Goal: Download file/media

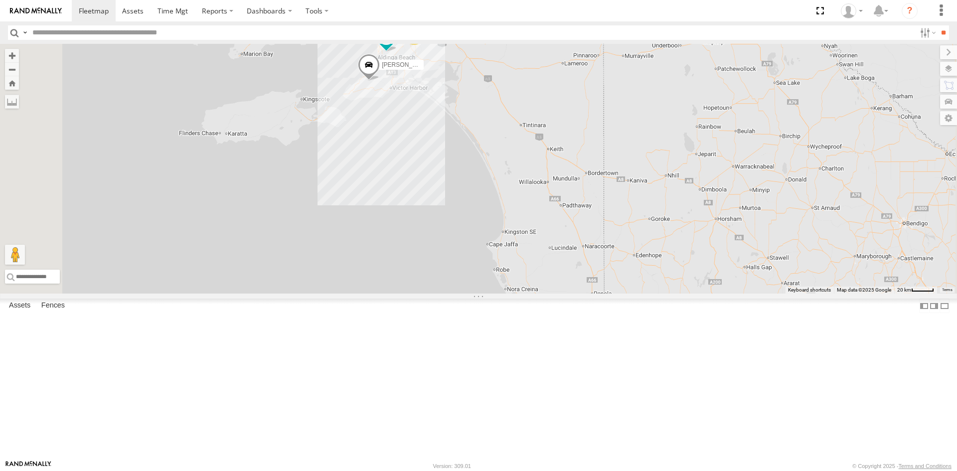
click at [0, 0] on div "S168CSD - Fridge It Spaceship" at bounding box center [0, 0] width 0 height 0
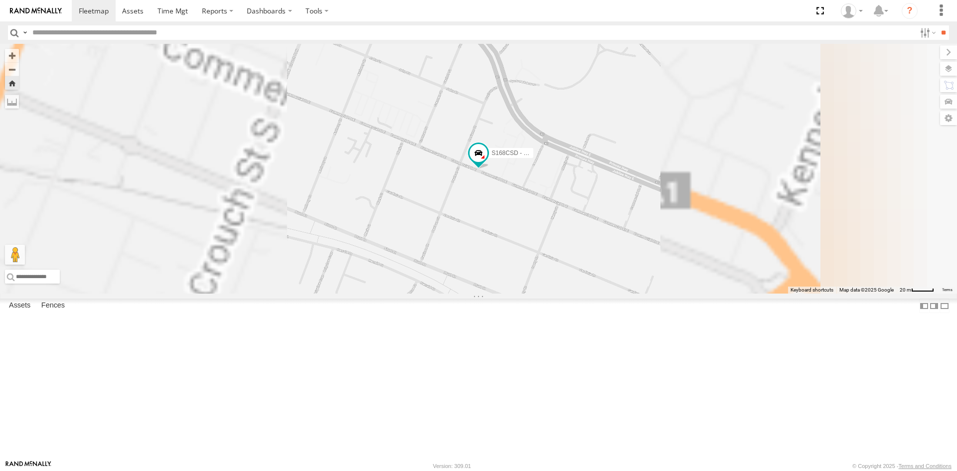
click at [0, 0] on link at bounding box center [0, 0] width 0 height 0
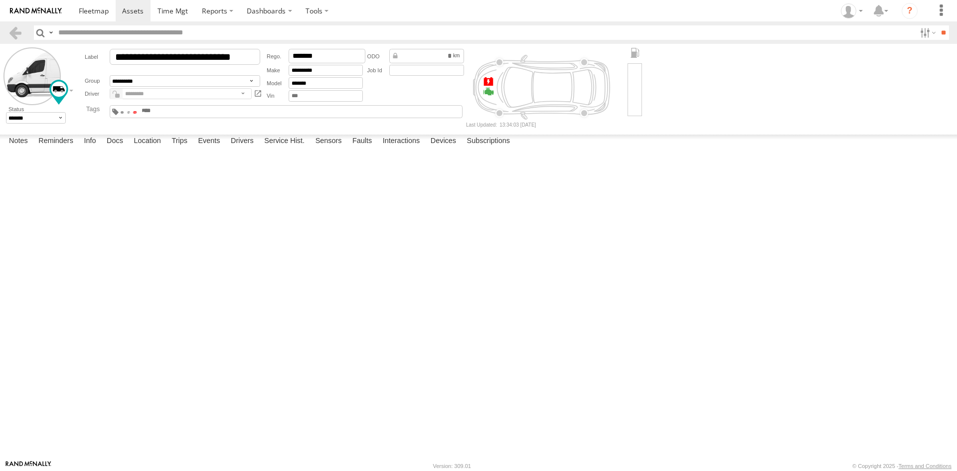
click at [137, 113] on span at bounding box center [134, 112] width 3 height 2
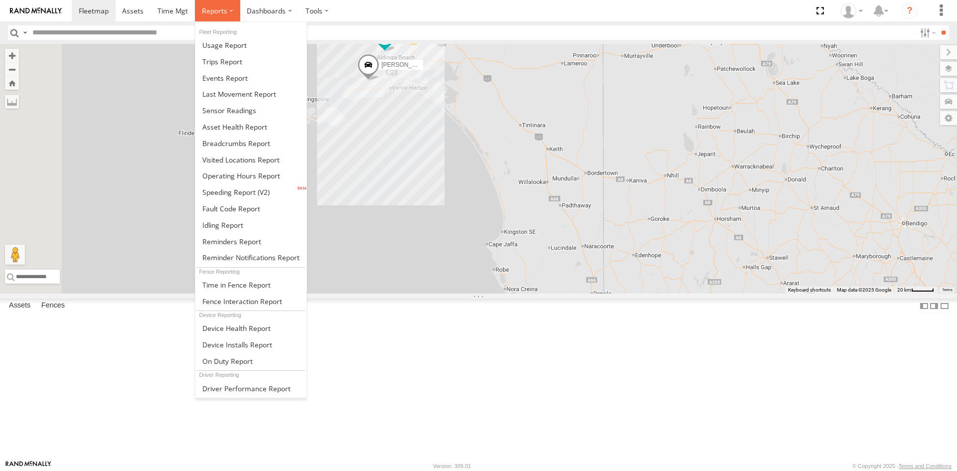
click at [227, 17] on label at bounding box center [217, 10] width 45 height 21
click at [240, 109] on span at bounding box center [229, 110] width 54 height 9
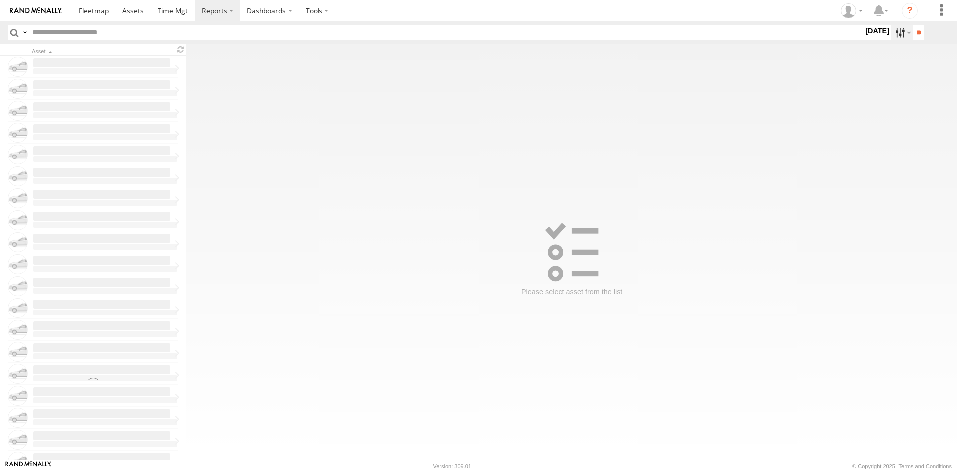
click at [891, 36] on label at bounding box center [901, 32] width 21 height 14
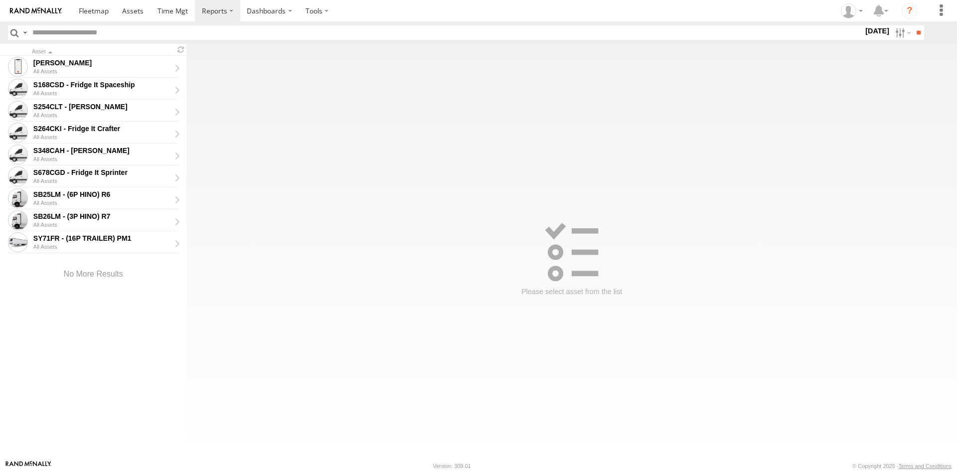
click at [0, 0] on label at bounding box center [0, 0] width 0 height 0
click at [917, 34] on input "**" at bounding box center [918, 32] width 11 height 14
click at [87, 112] on div "S254CLT - Brian Corkhill All Assets" at bounding box center [105, 111] width 147 height 20
type input "**********"
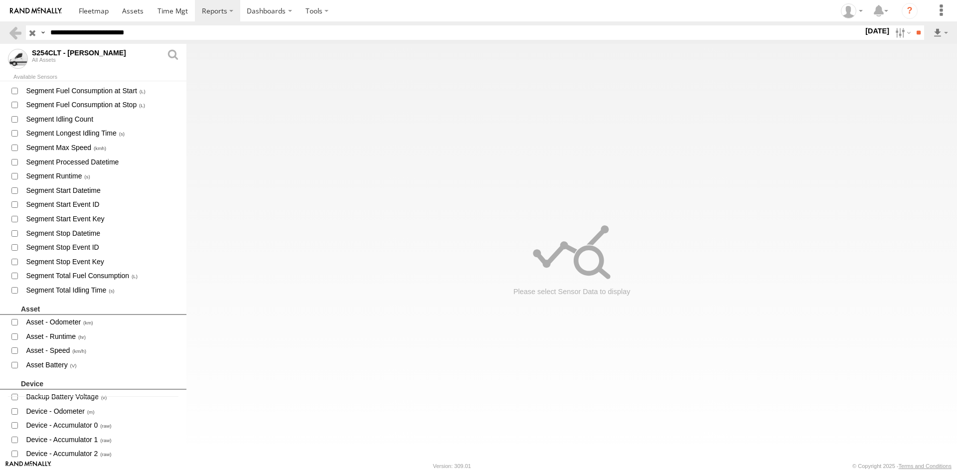
scroll to position [249, 0]
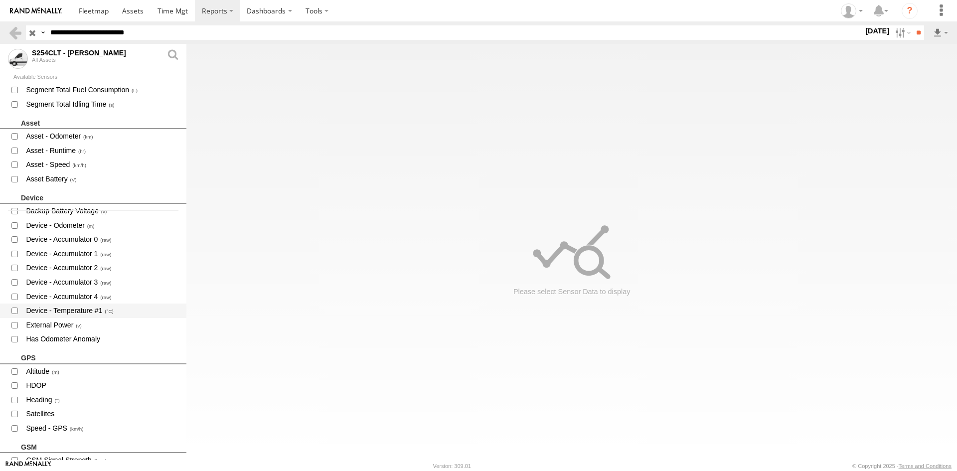
click at [78, 309] on span "Device - Temperature #1" at bounding box center [102, 311] width 154 height 12
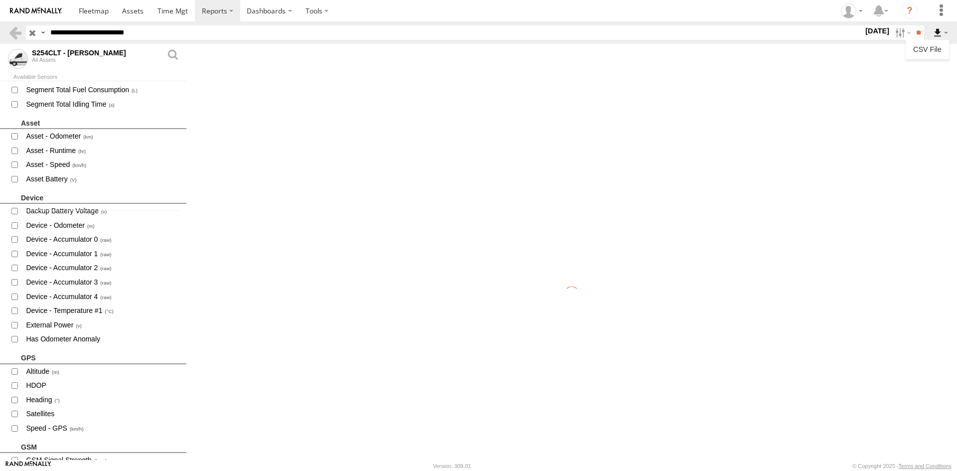
click at [936, 33] on label at bounding box center [940, 32] width 17 height 14
click at [941, 35] on label at bounding box center [940, 32] width 17 height 14
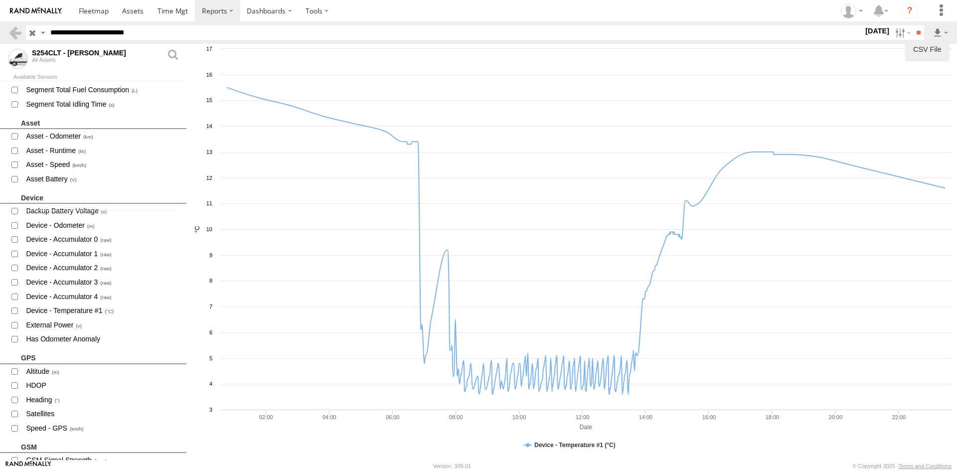
click at [931, 47] on link "CSV File" at bounding box center [927, 49] width 35 height 15
click at [16, 36] on link at bounding box center [15, 32] width 14 height 14
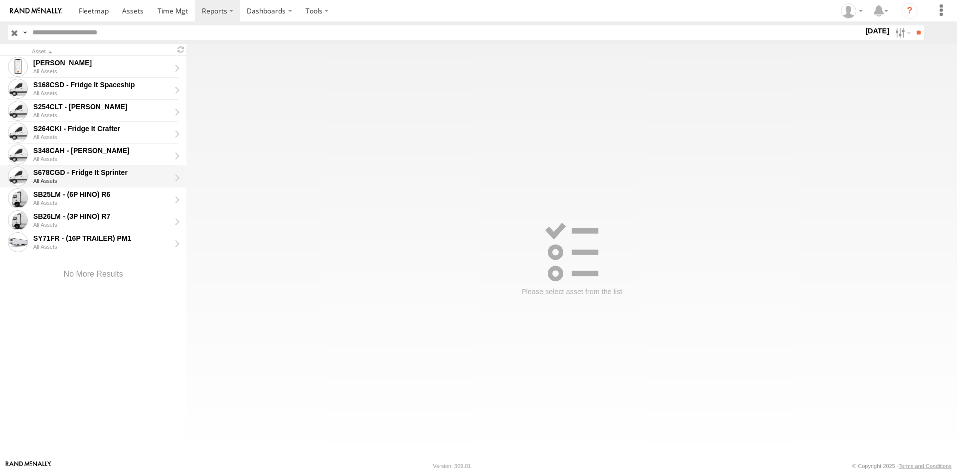
click at [102, 177] on div "S678CGD - Fridge It Sprinter" at bounding box center [101, 172] width 137 height 9
type input "**********"
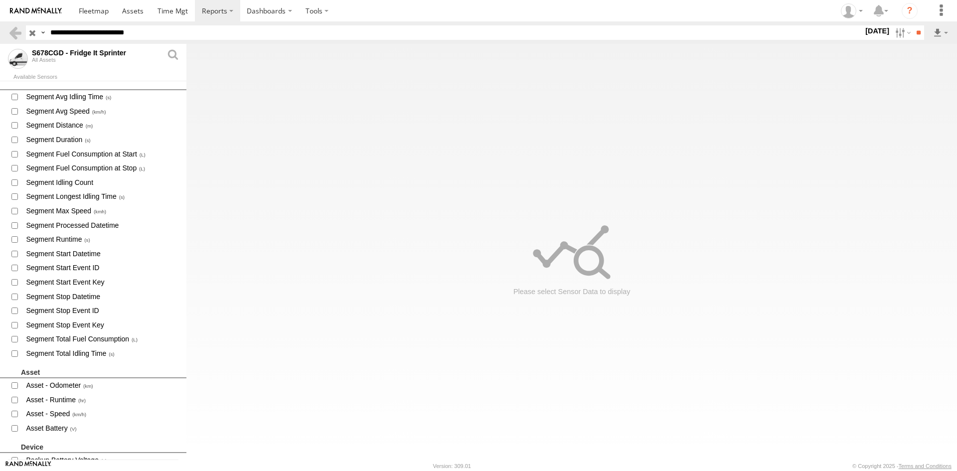
click at [883, 38] on div "30 Sep 25 S M T W T F S S M T W T" at bounding box center [877, 32] width 28 height 14
click at [891, 35] on label at bounding box center [901, 32] width 21 height 14
click at [355, 39] on input "**********" at bounding box center [454, 32] width 817 height 14
click at [906, 29] on label at bounding box center [901, 32] width 21 height 14
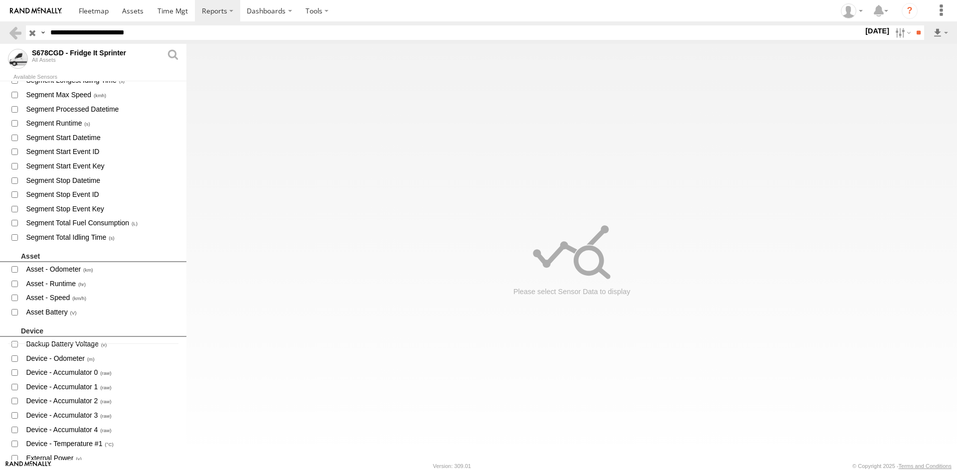
scroll to position [249, 0]
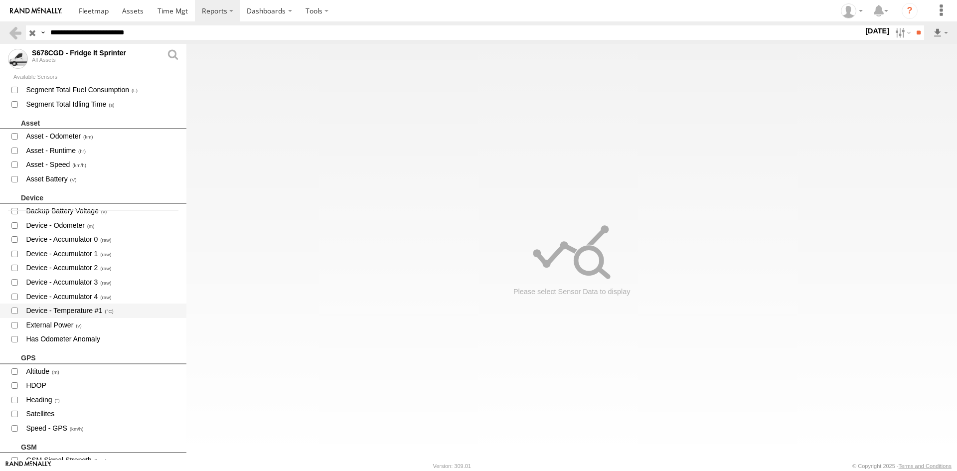
click at [85, 312] on span "Device - Temperature #1" at bounding box center [102, 311] width 154 height 12
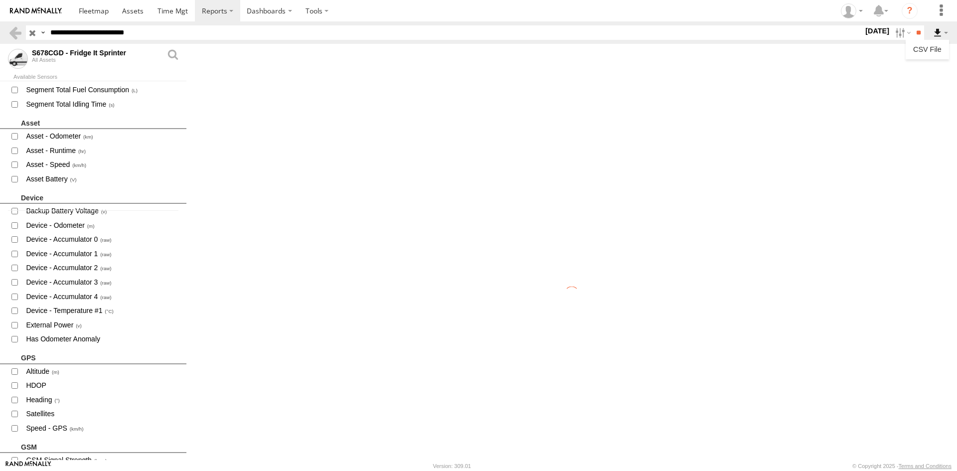
click at [937, 36] on label at bounding box center [940, 32] width 17 height 14
click at [925, 52] on link "CSV File" at bounding box center [927, 49] width 35 height 15
